Goal: Navigation & Orientation: Find specific page/section

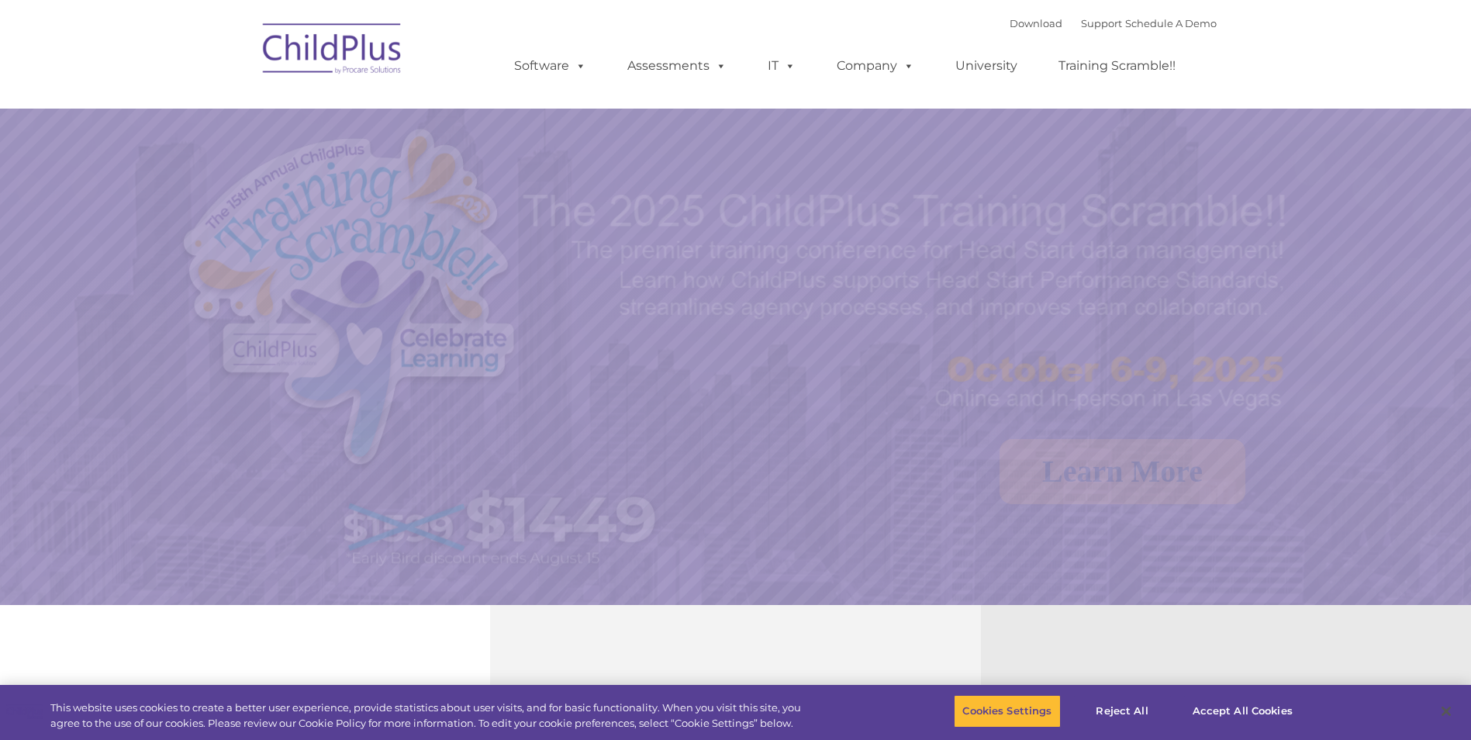
select select "MEDIUM"
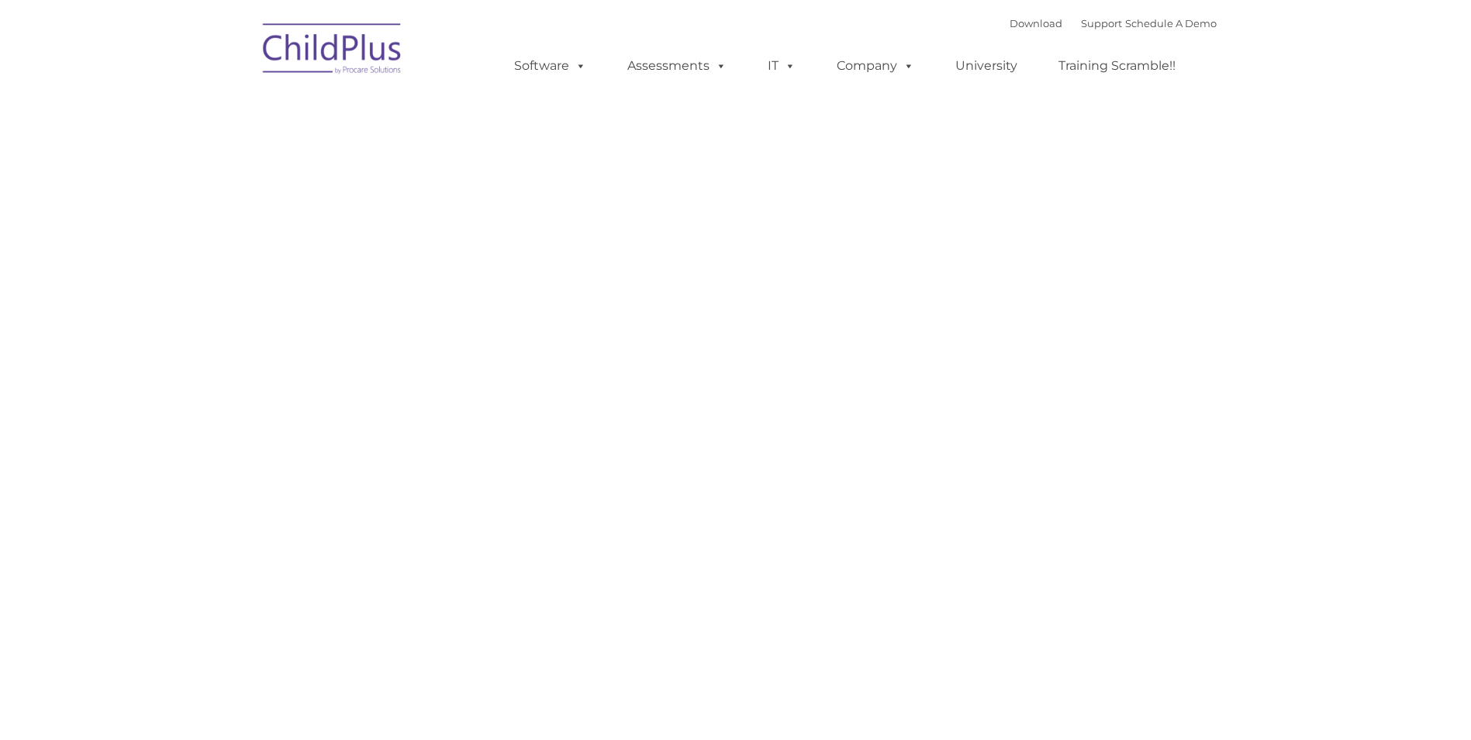
type input ""
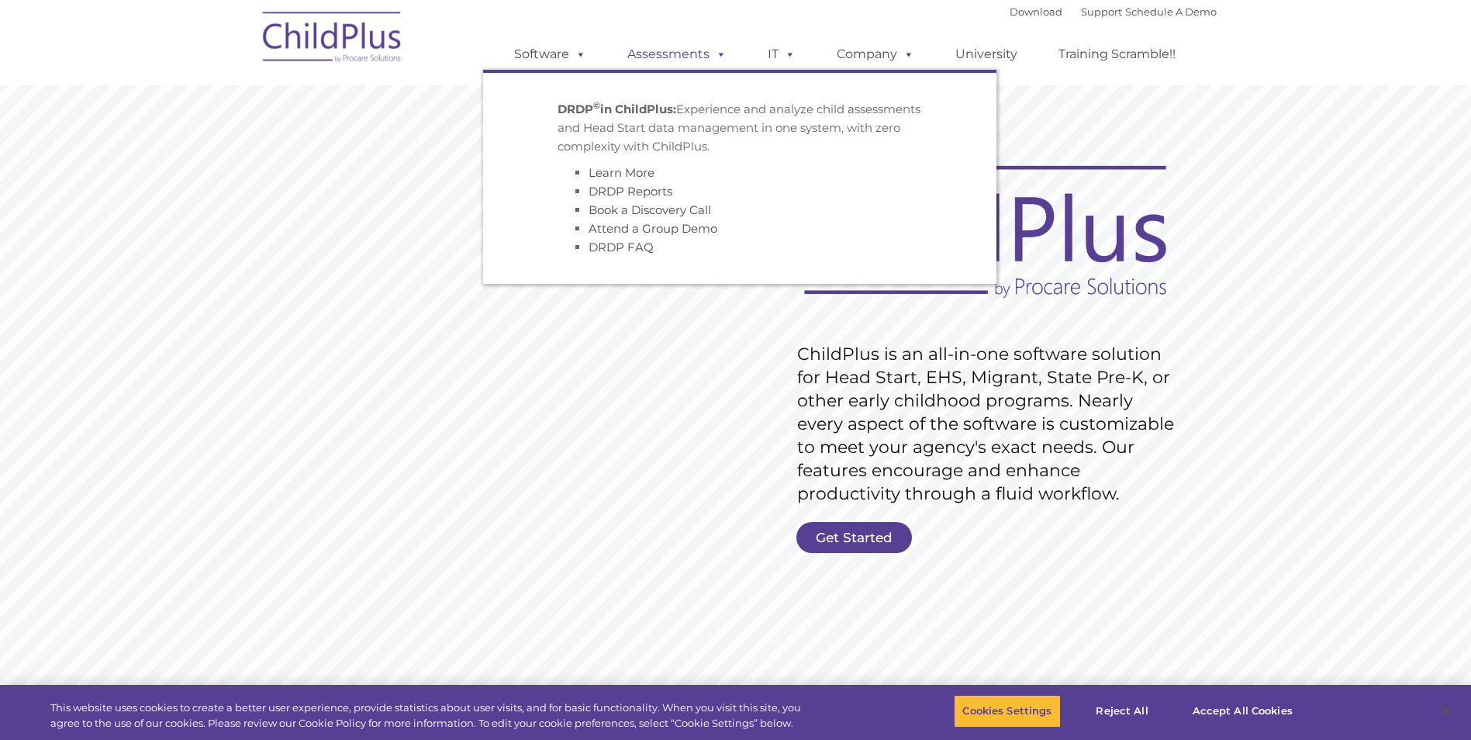
click at [689, 57] on link "Assessments" at bounding box center [677, 54] width 130 height 31
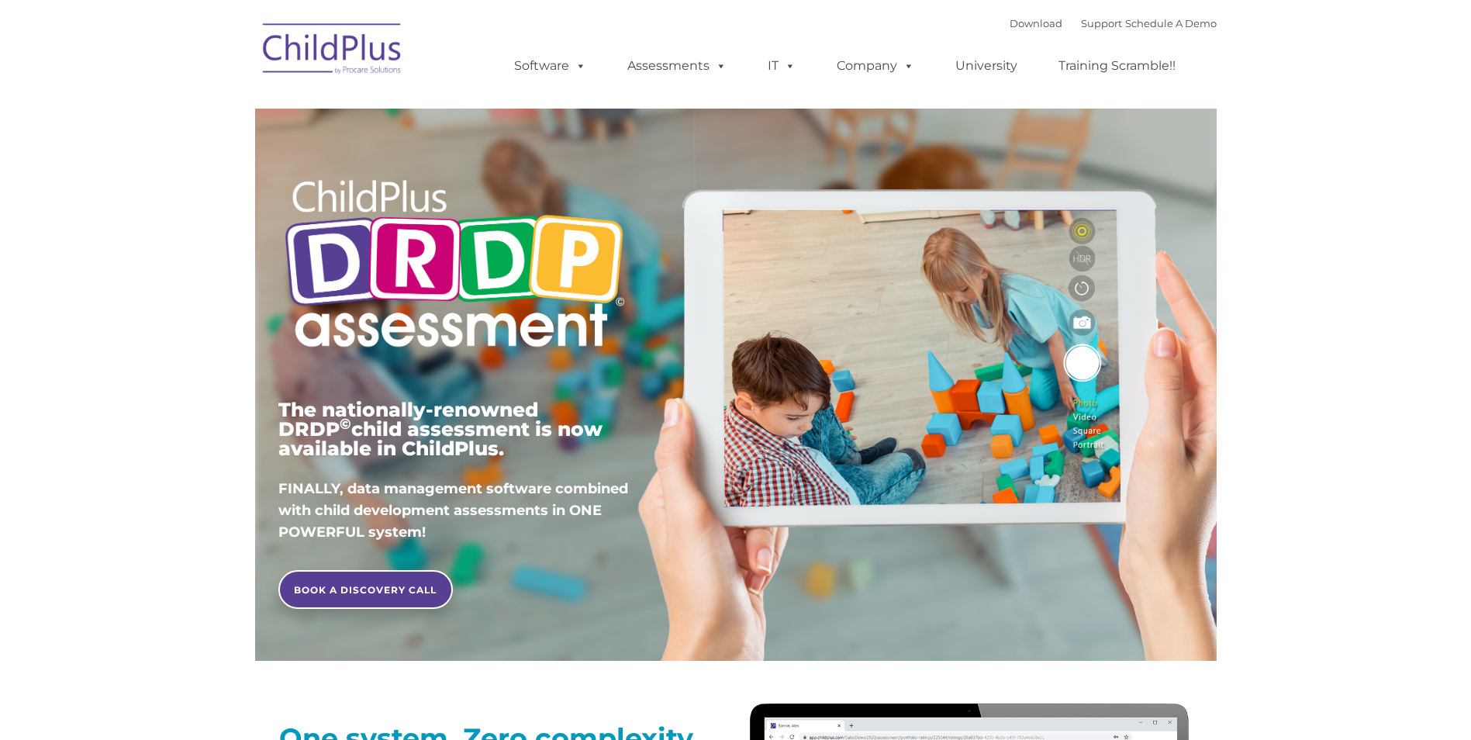
type input ""
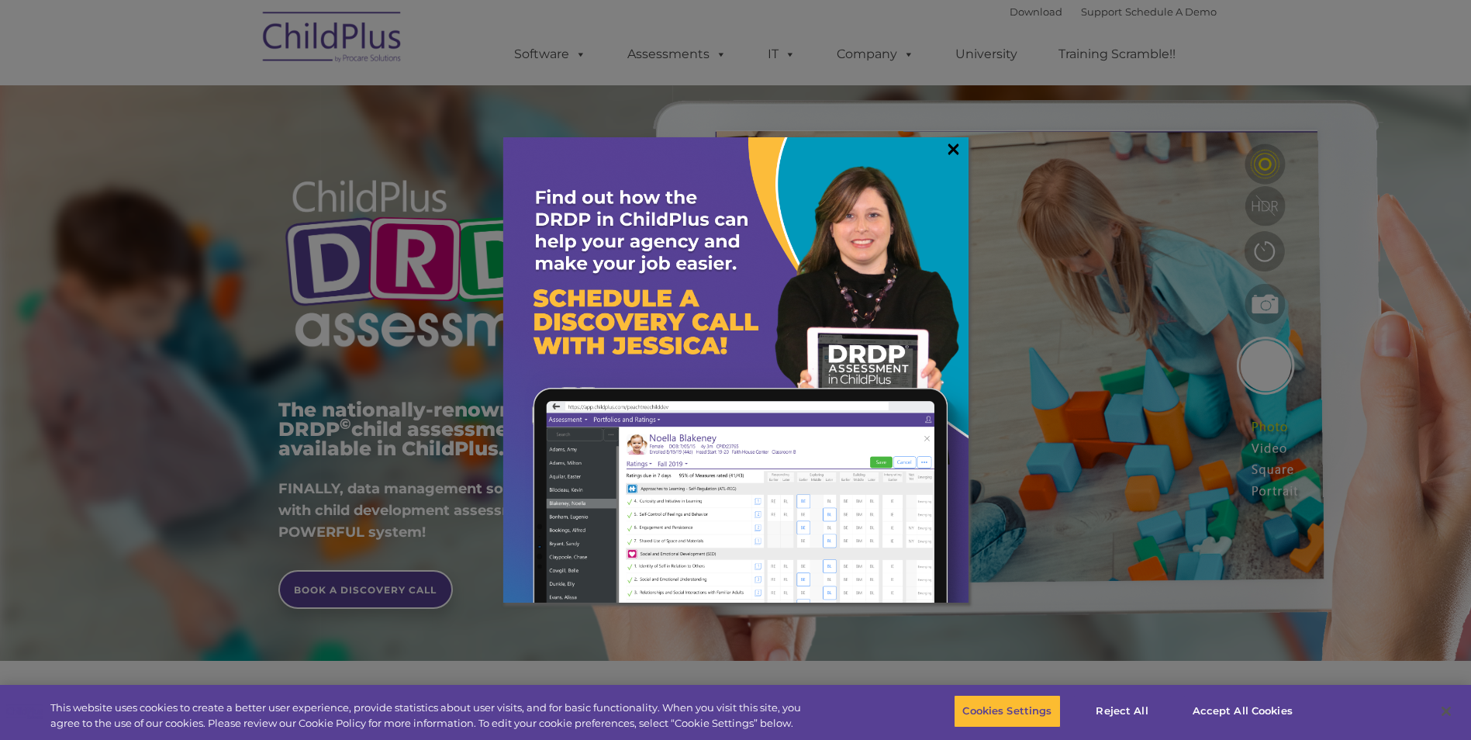
click at [956, 141] on link "×" at bounding box center [954, 149] width 18 height 16
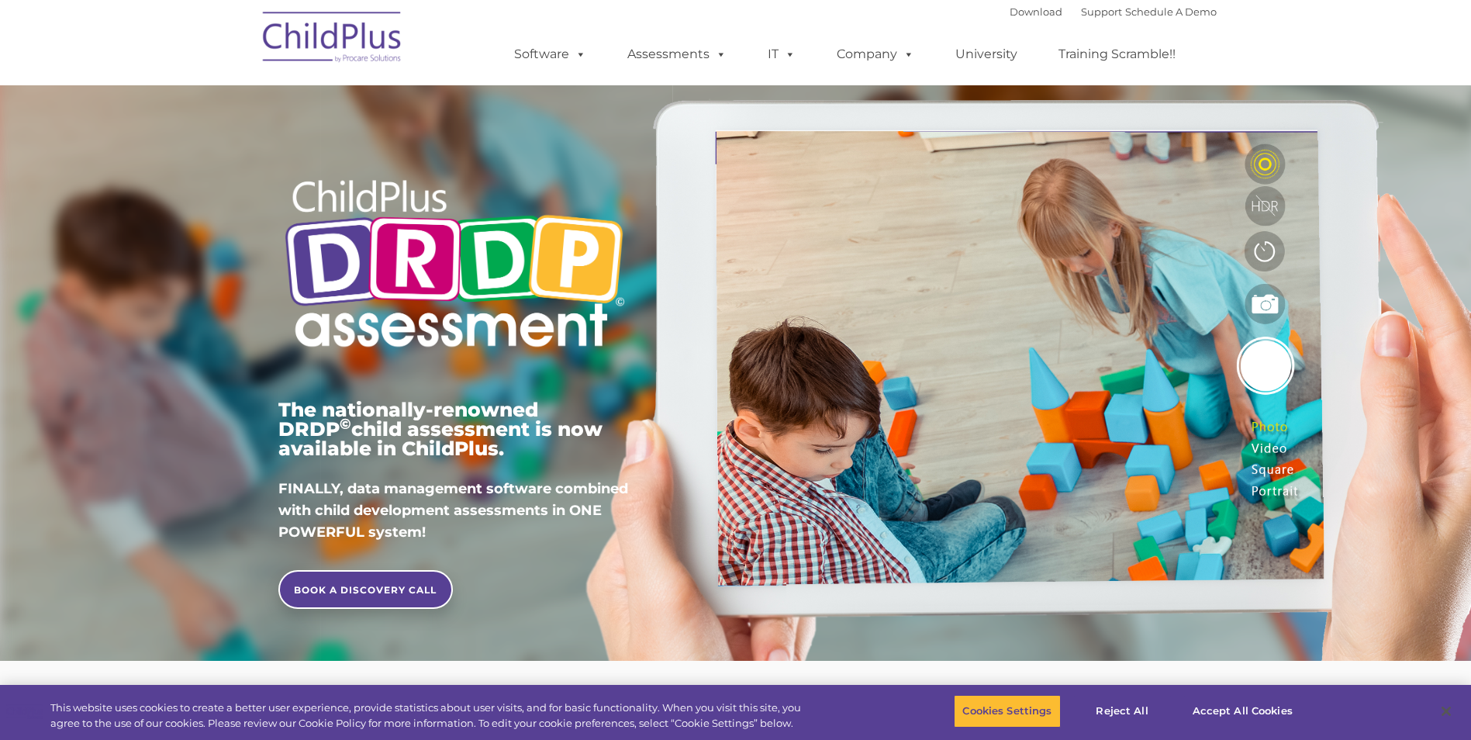
click at [317, 32] on img at bounding box center [332, 40] width 155 height 78
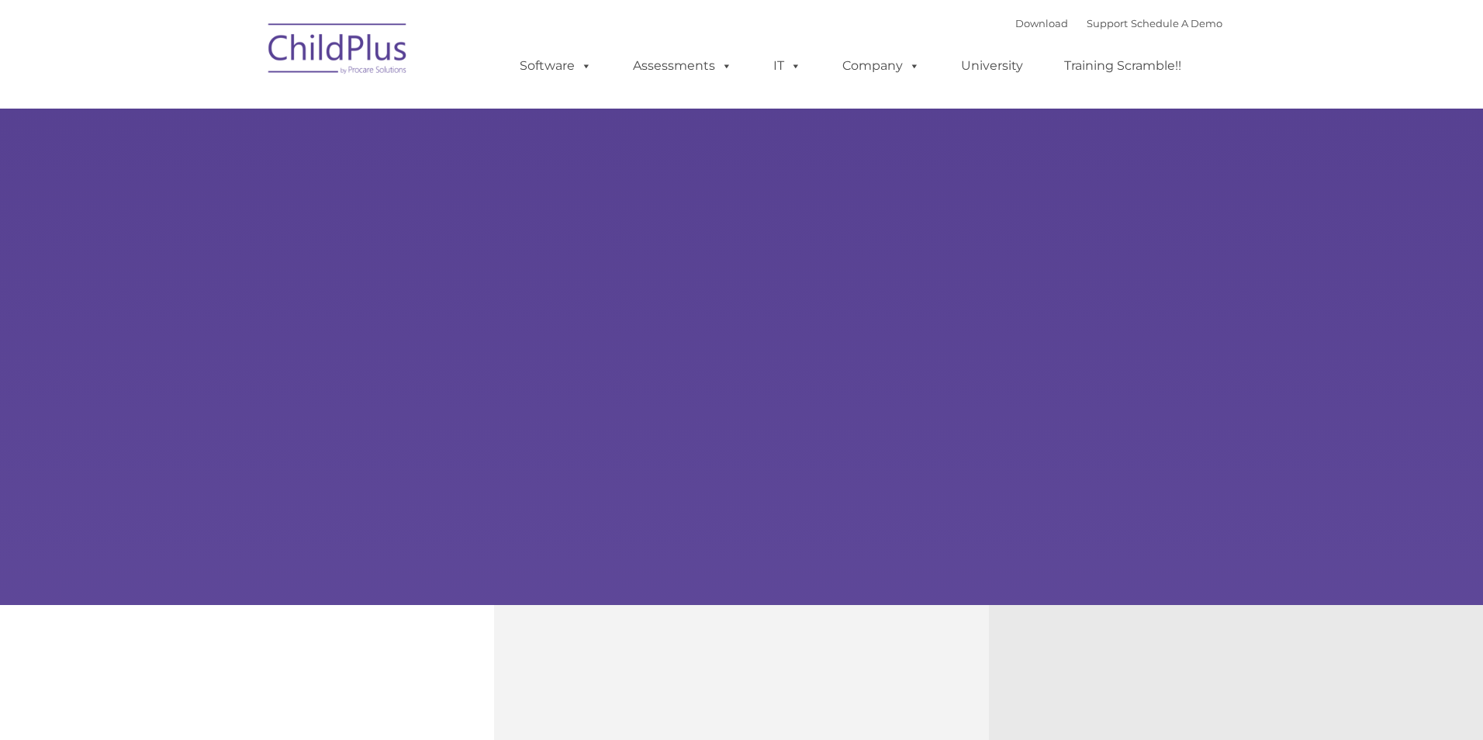
type input ""
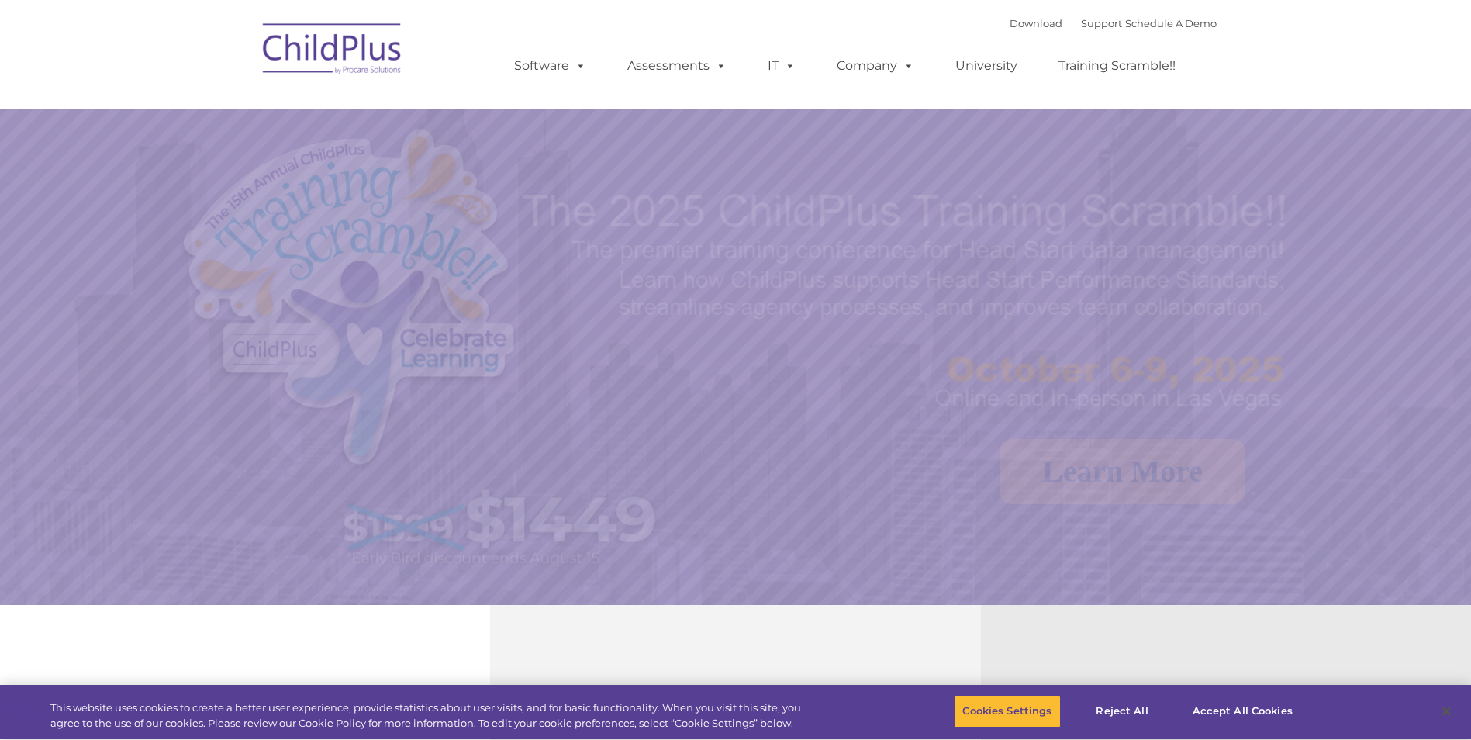
select select "MEDIUM"
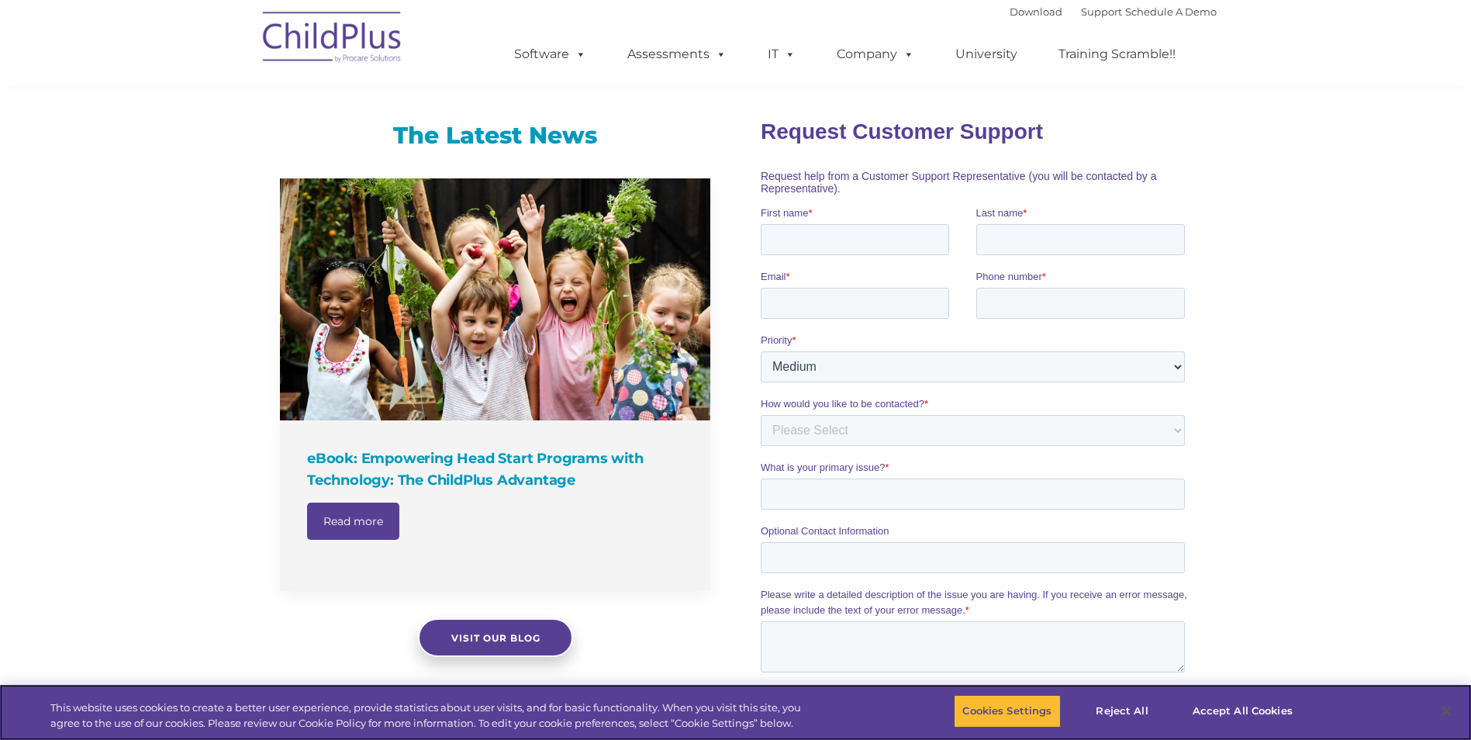
scroll to position [946, 0]
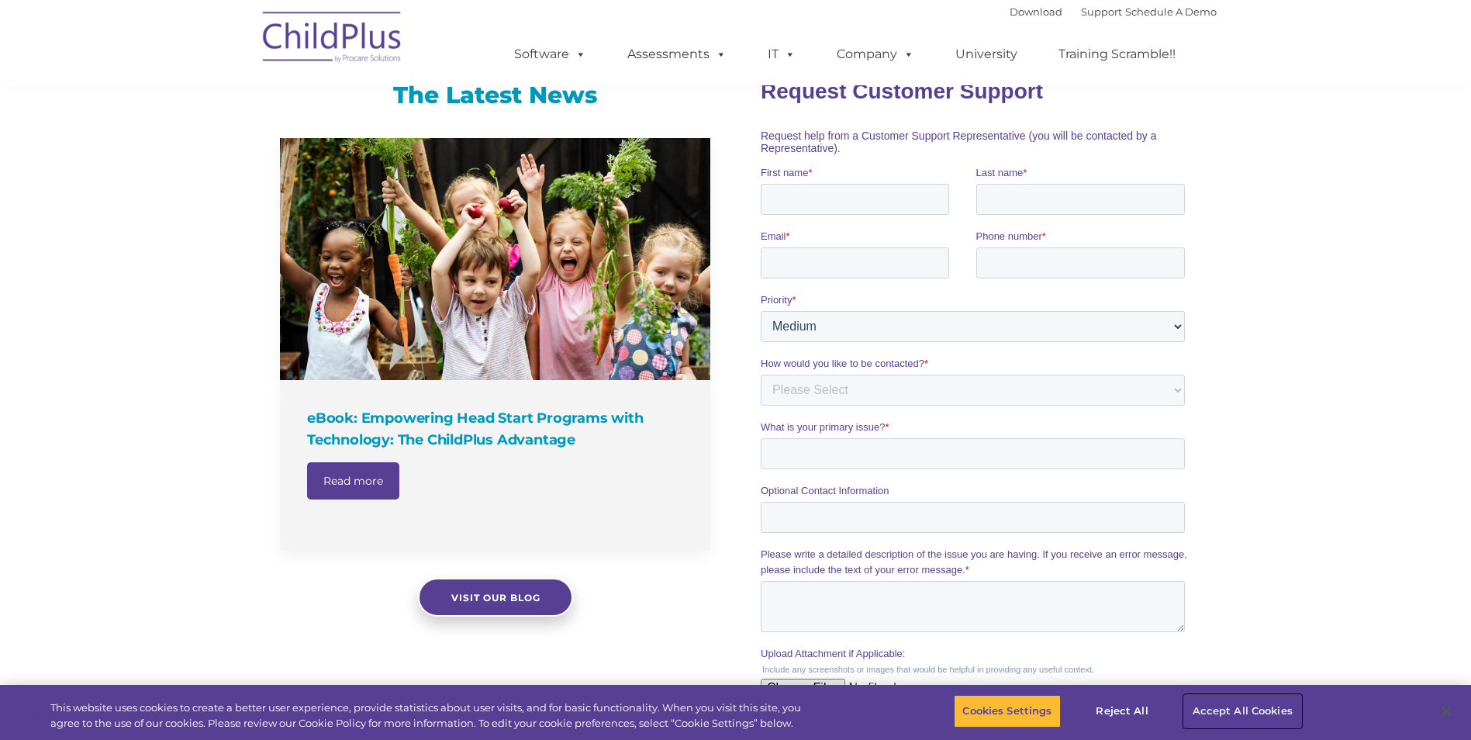
click at [1226, 710] on button "Accept All Cookies" at bounding box center [1242, 711] width 117 height 33
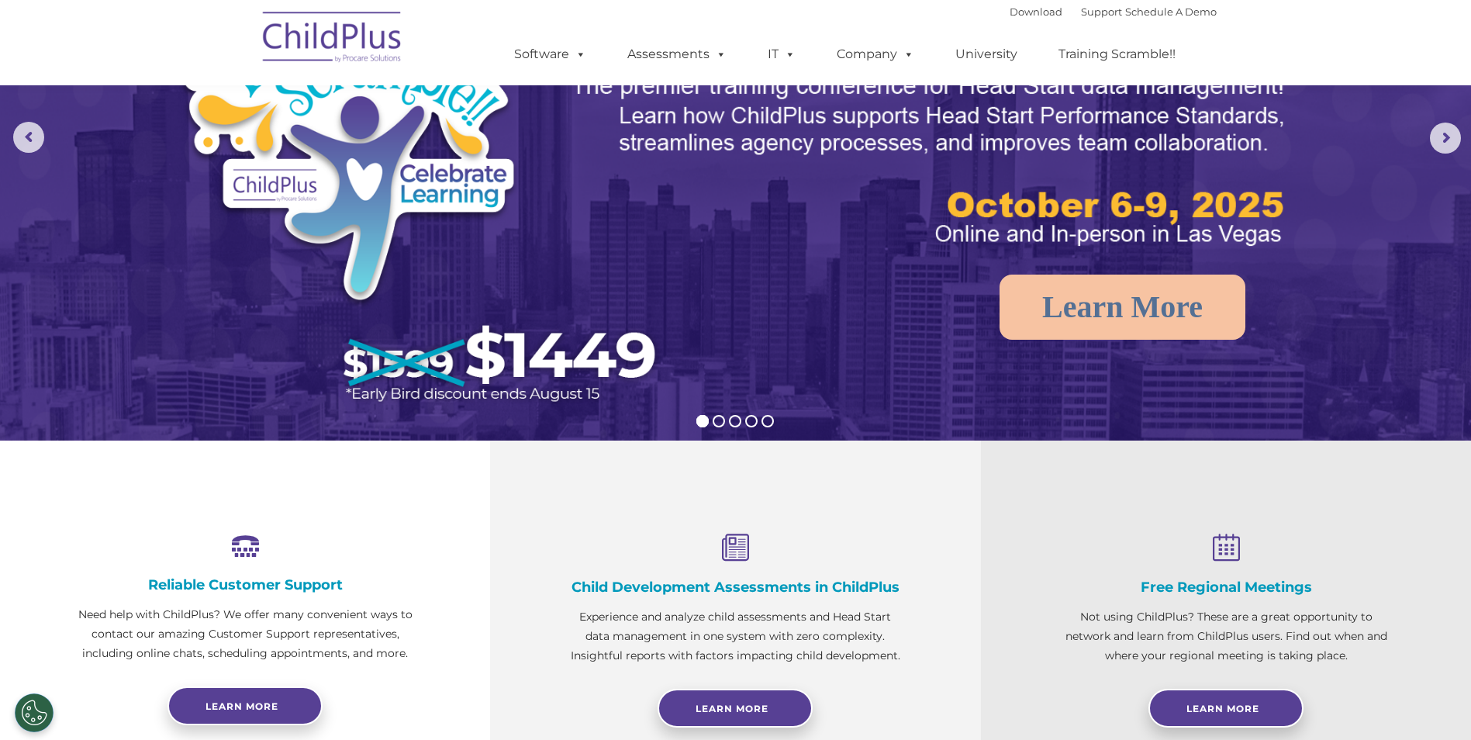
scroll to position [0, 0]
